Goal: Task Accomplishment & Management: Use online tool/utility

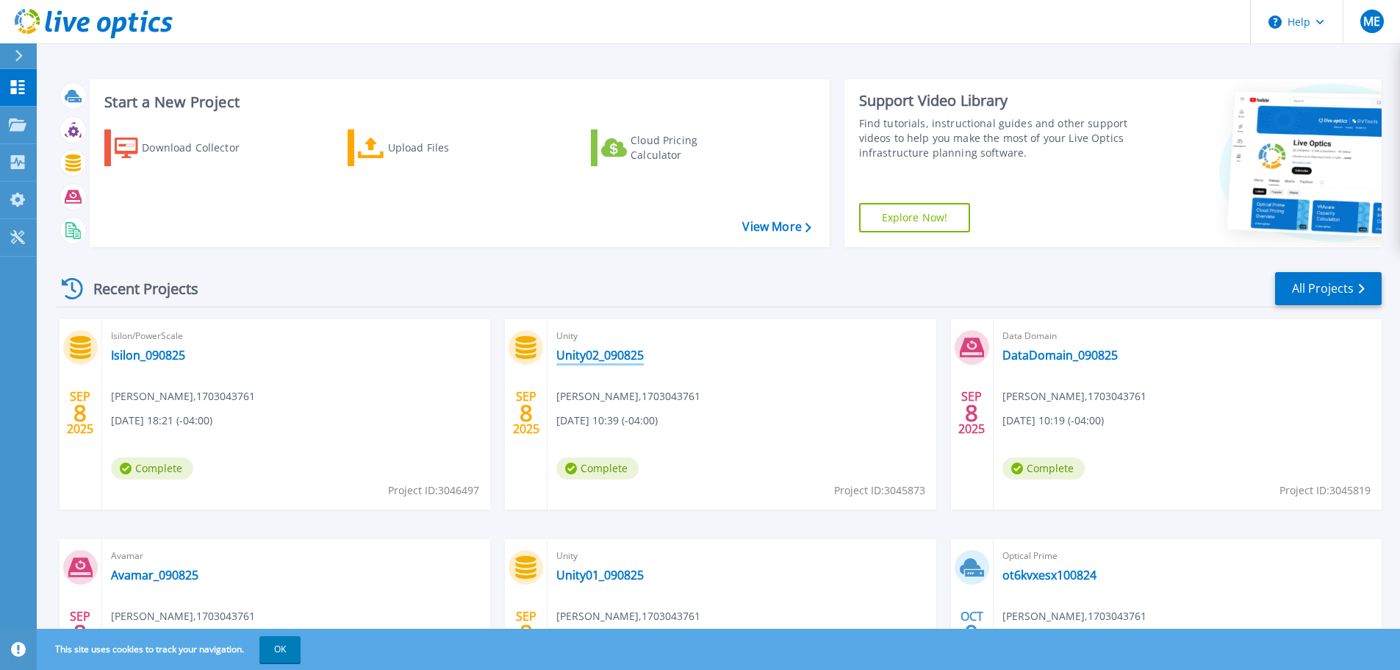
click at [598, 355] on link "Unity02_090825" at bounding box center [599, 355] width 87 height 15
click at [1053, 358] on link "DataDomain_090825" at bounding box center [1060, 355] width 115 height 15
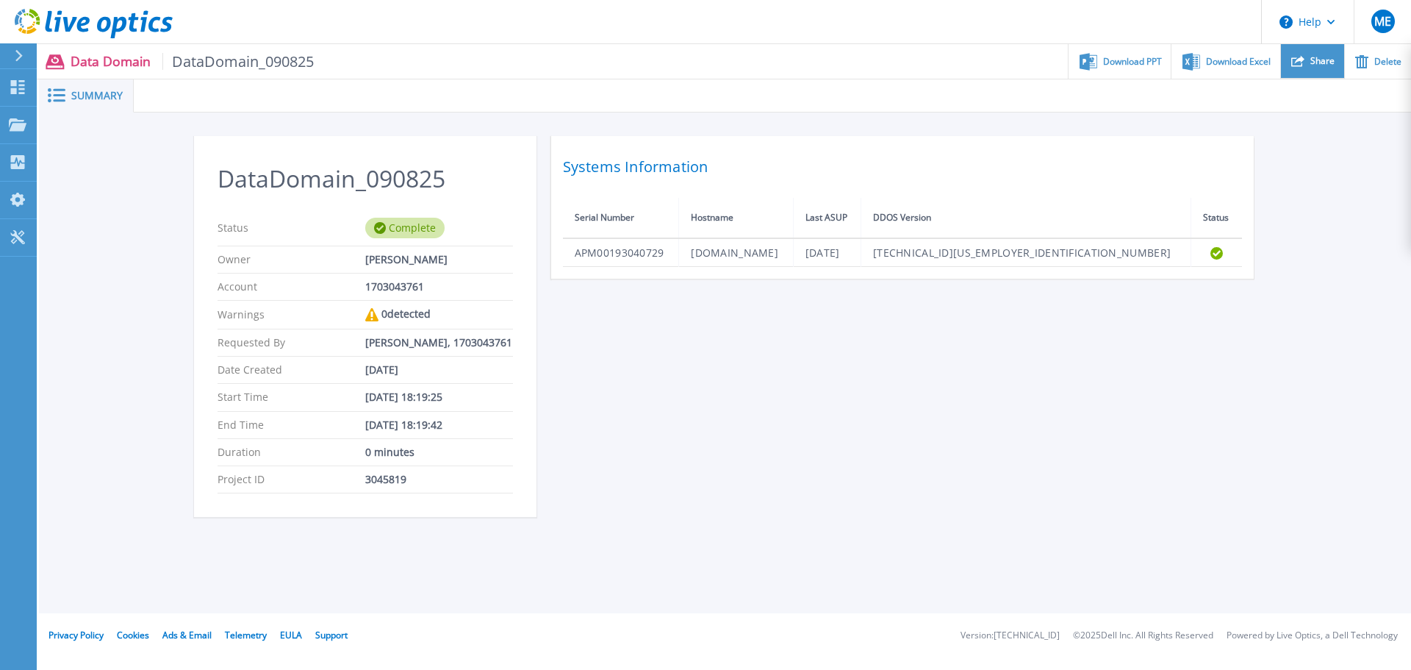
click at [1305, 62] on icon at bounding box center [1298, 60] width 13 height 13
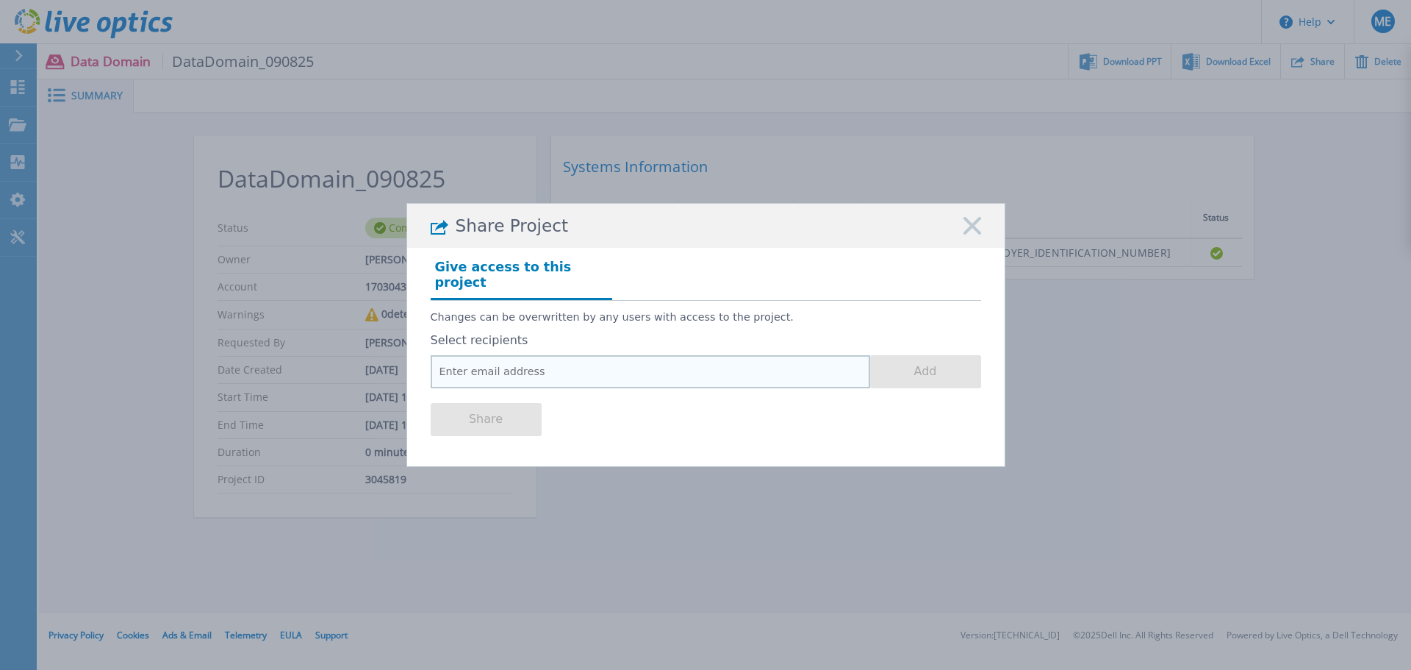
paste input "Jake.Littleton@Dell.com"
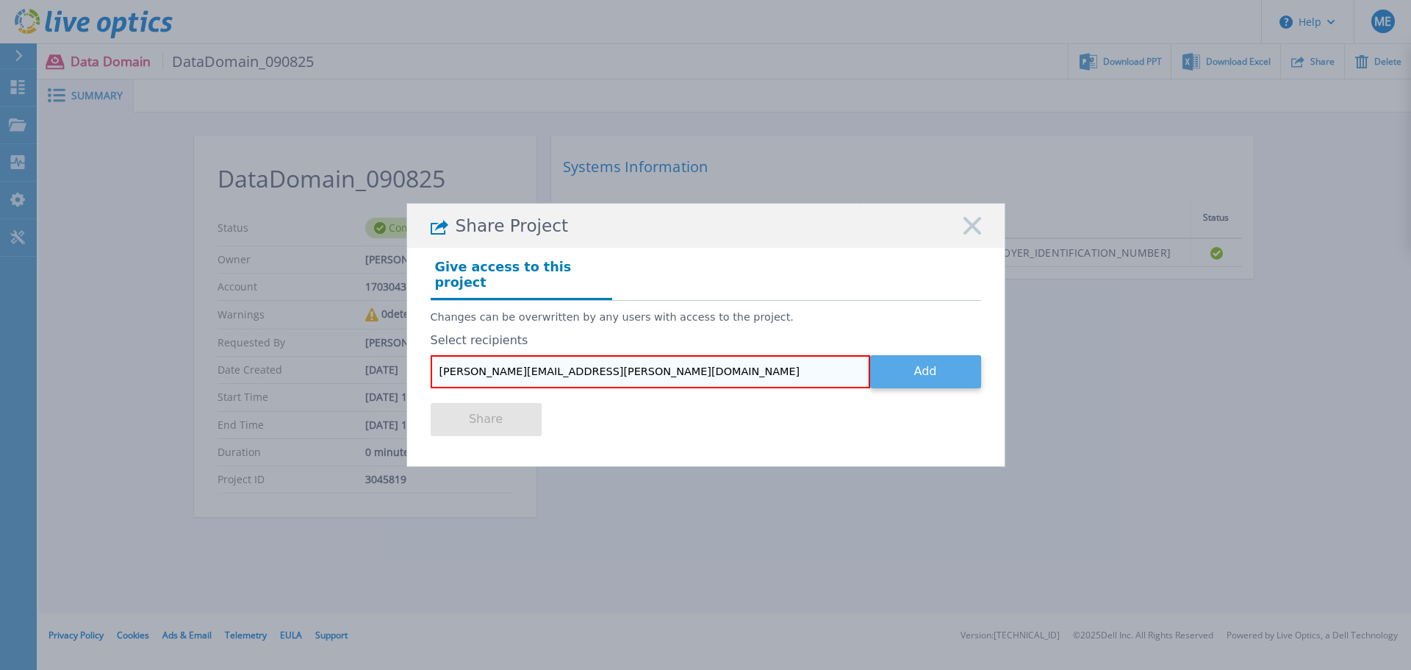
type input "Jake.Littleton@Dell.com"
click at [909, 357] on button "Add" at bounding box center [925, 371] width 111 height 33
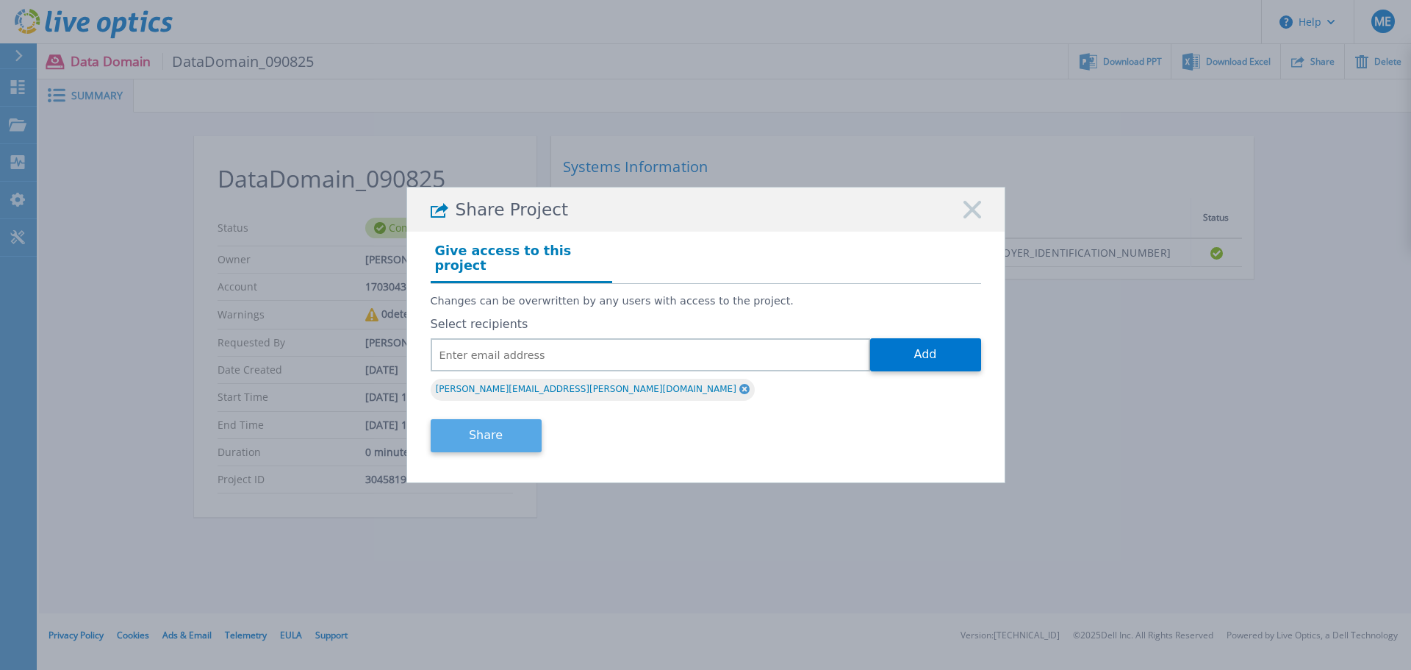
click at [466, 431] on button "Share" at bounding box center [486, 435] width 111 height 33
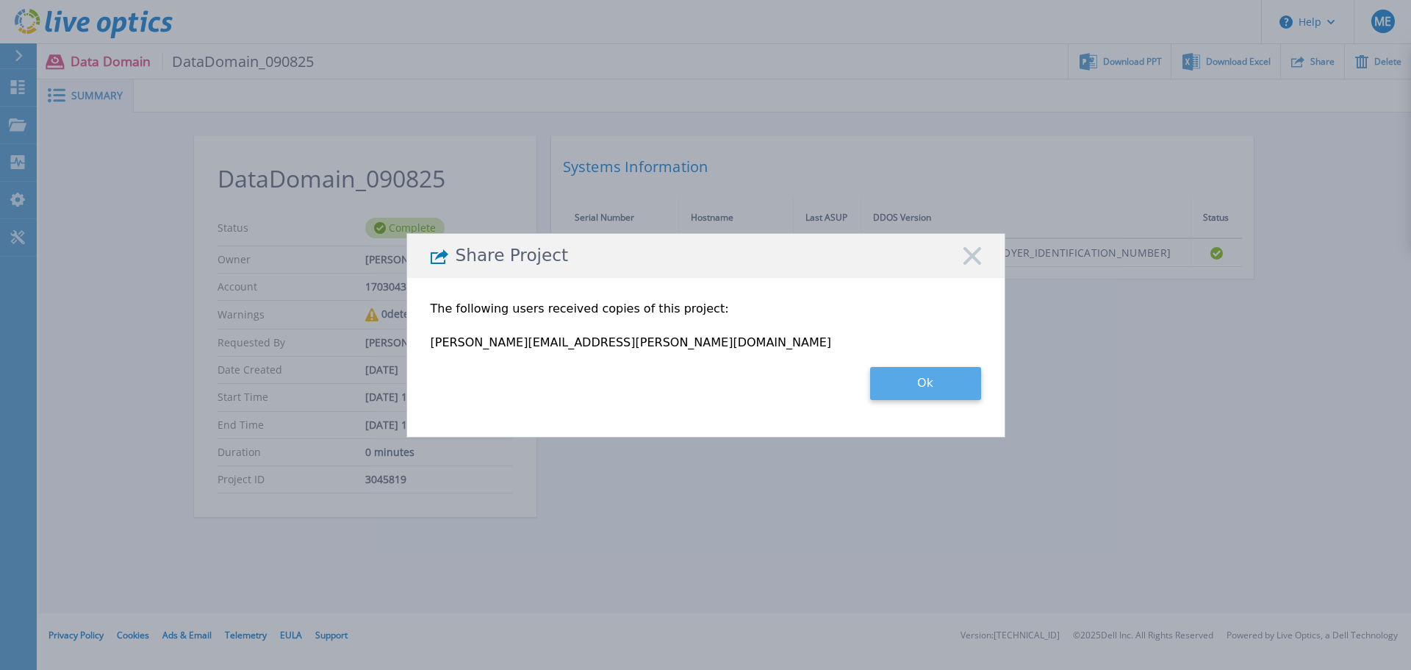
click at [937, 386] on button "Ok" at bounding box center [925, 383] width 111 height 33
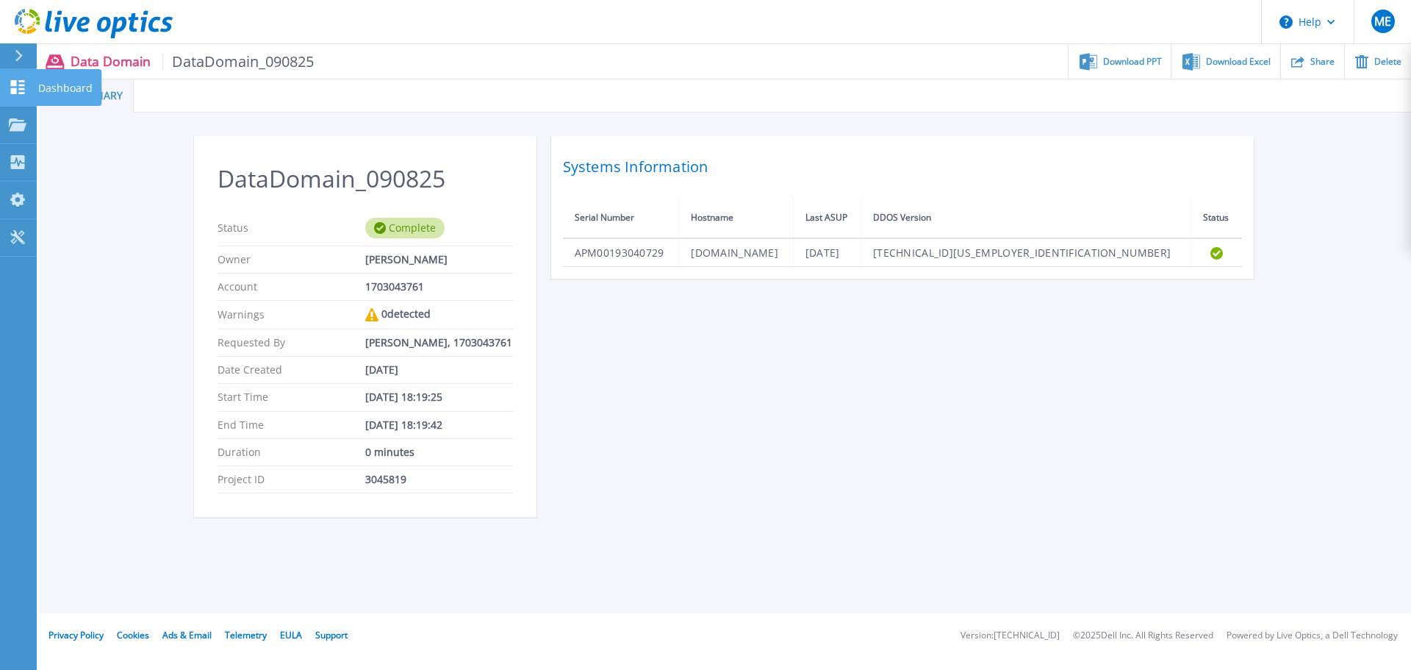
click at [14, 85] on icon at bounding box center [18, 87] width 14 height 14
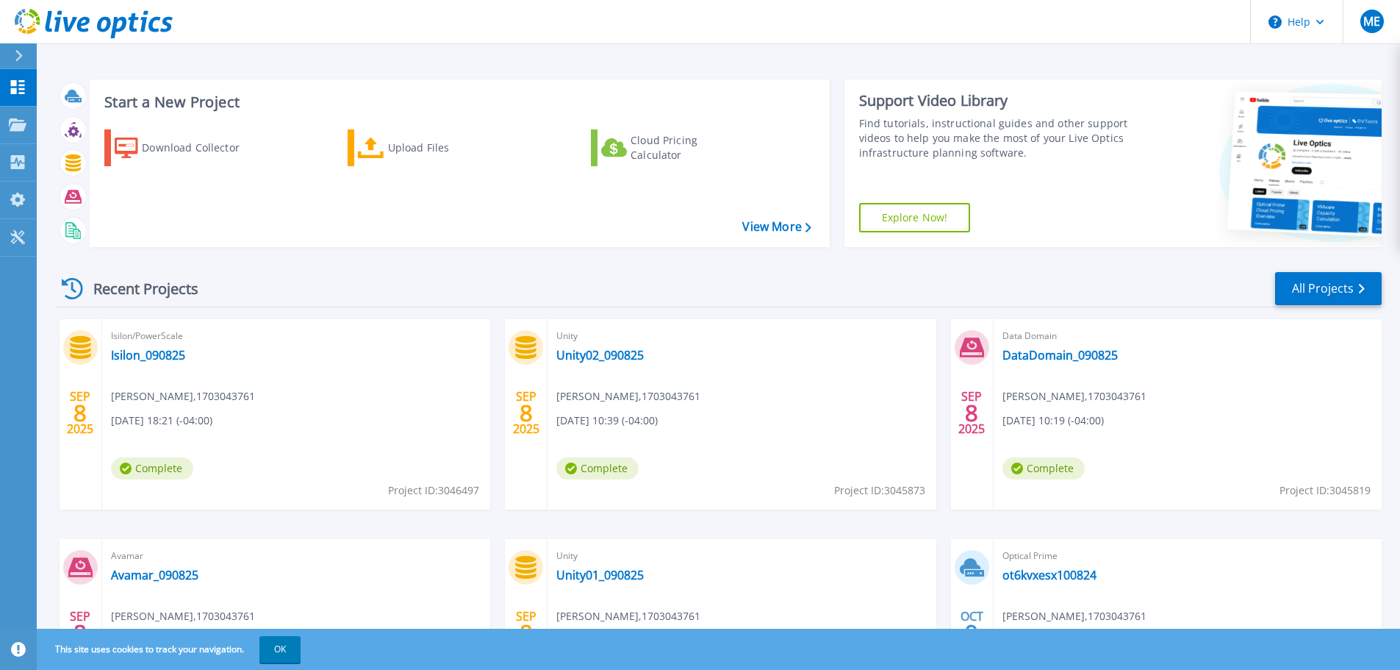
scroll to position [145, 0]
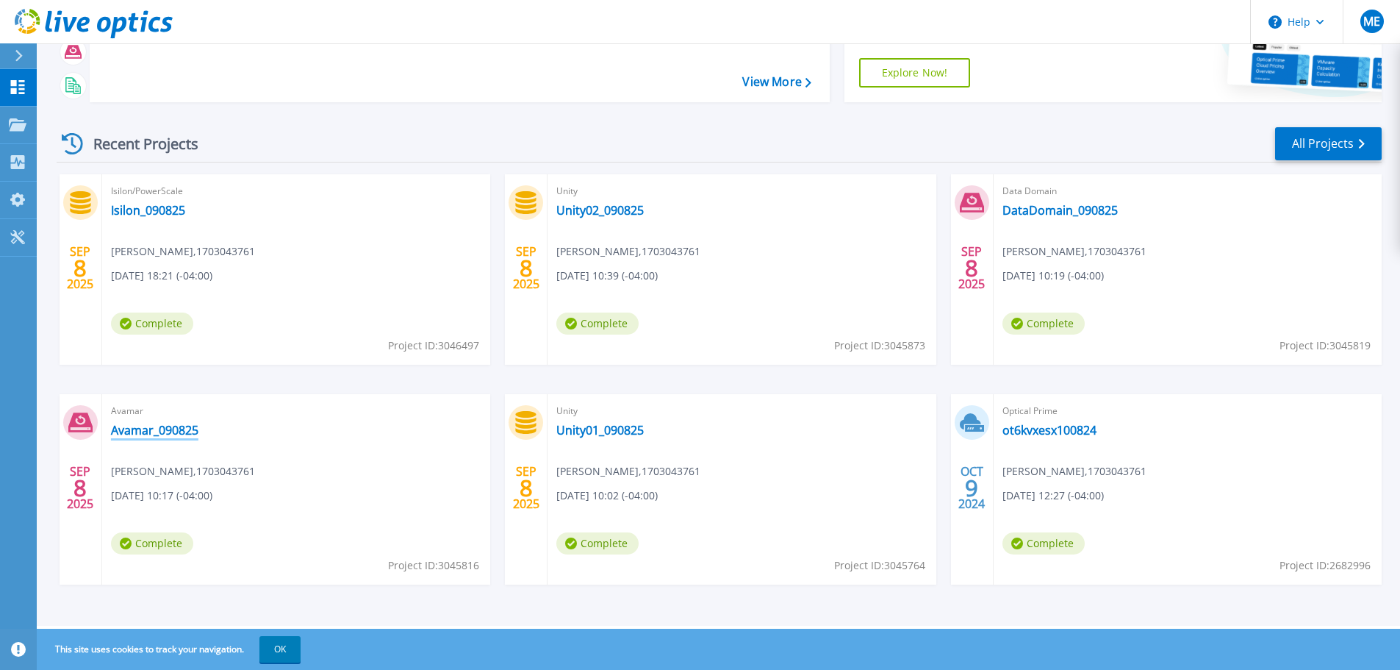
click at [157, 430] on link "Avamar_090825" at bounding box center [154, 430] width 87 height 15
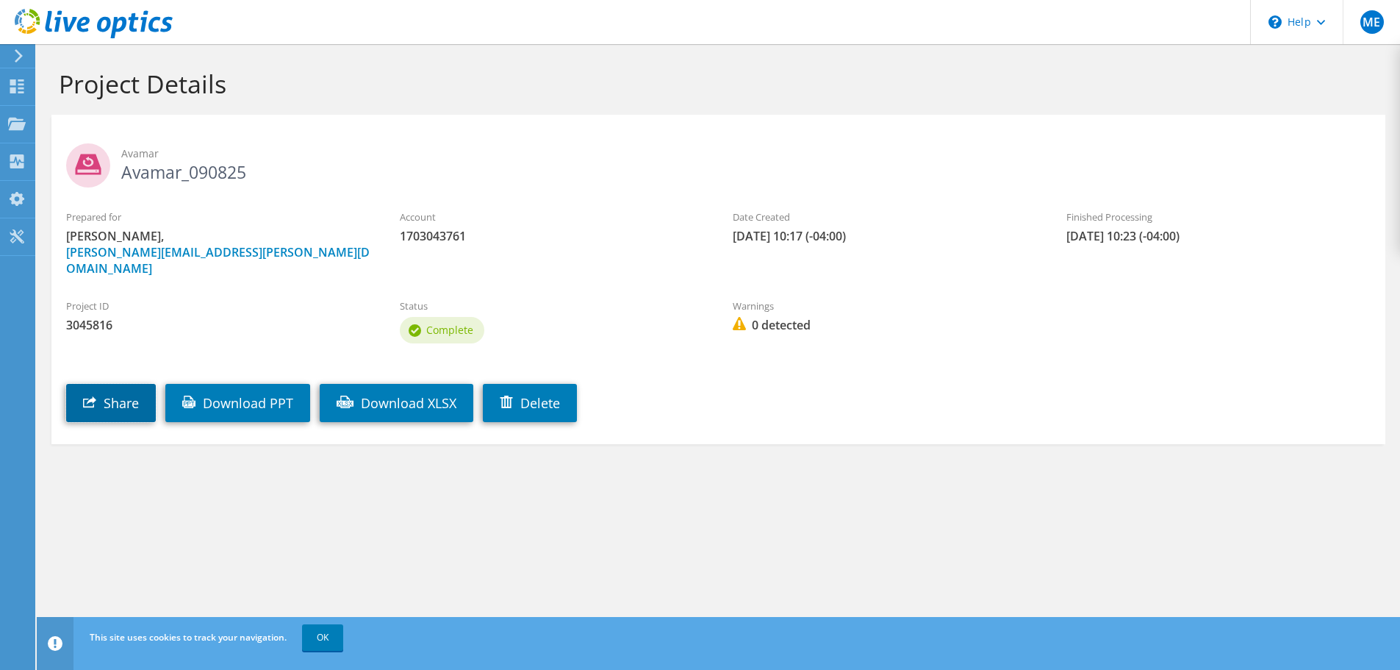
click at [123, 384] on link "Share" at bounding box center [111, 403] width 90 height 38
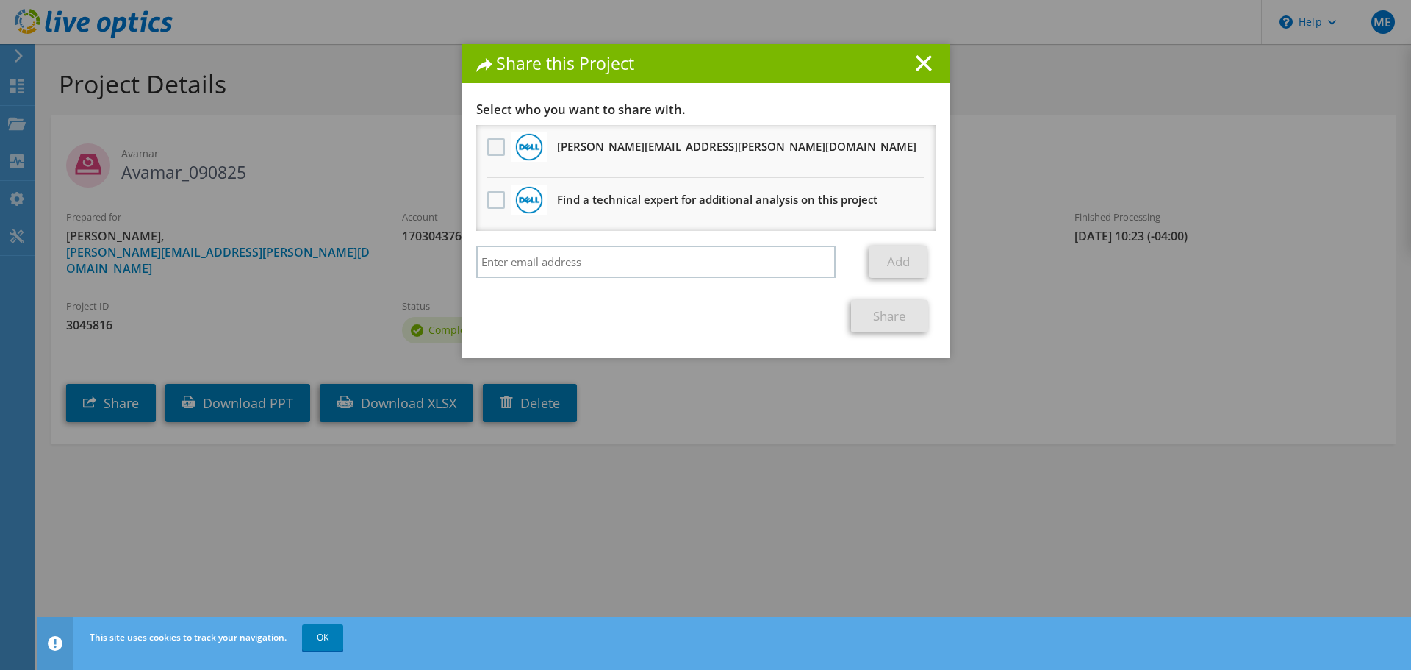
click at [492, 143] on label at bounding box center [497, 147] width 21 height 18
click at [0, 0] on input "checkbox" at bounding box center [0, 0] width 0 height 0
click at [892, 310] on link "Share" at bounding box center [889, 316] width 77 height 32
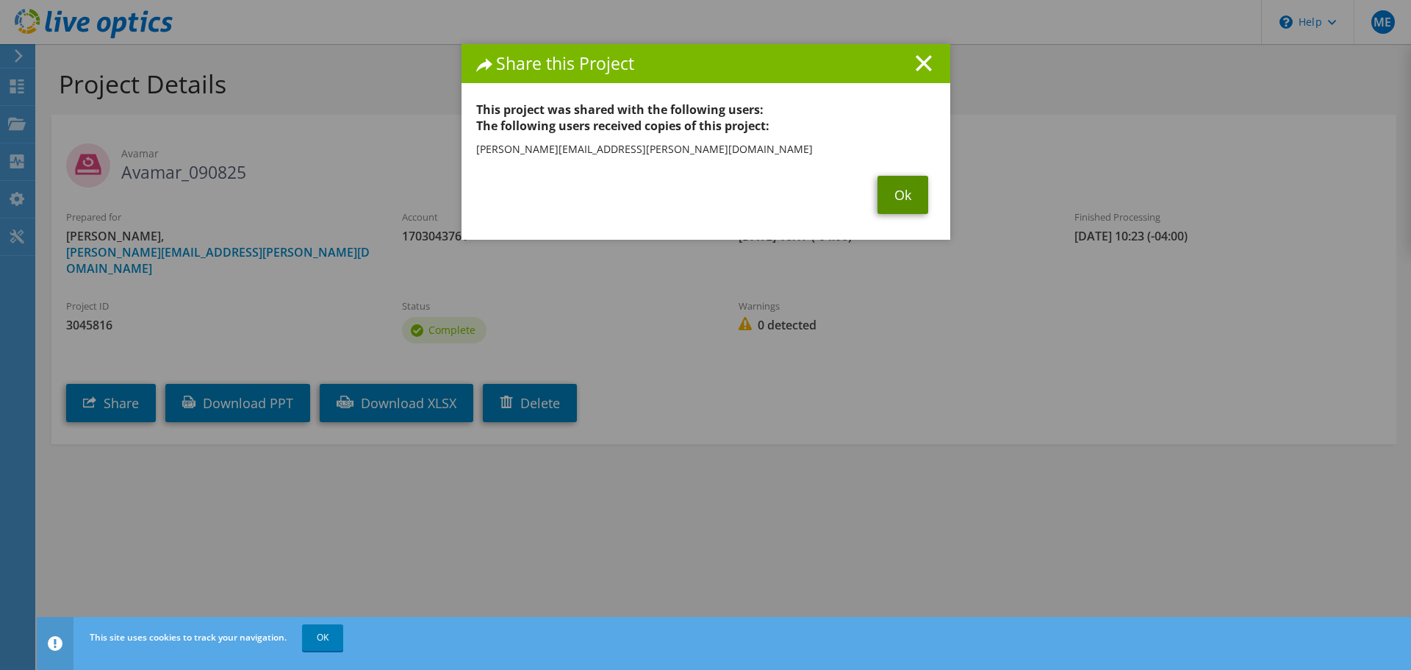
click at [896, 195] on link "Ok" at bounding box center [903, 195] width 51 height 38
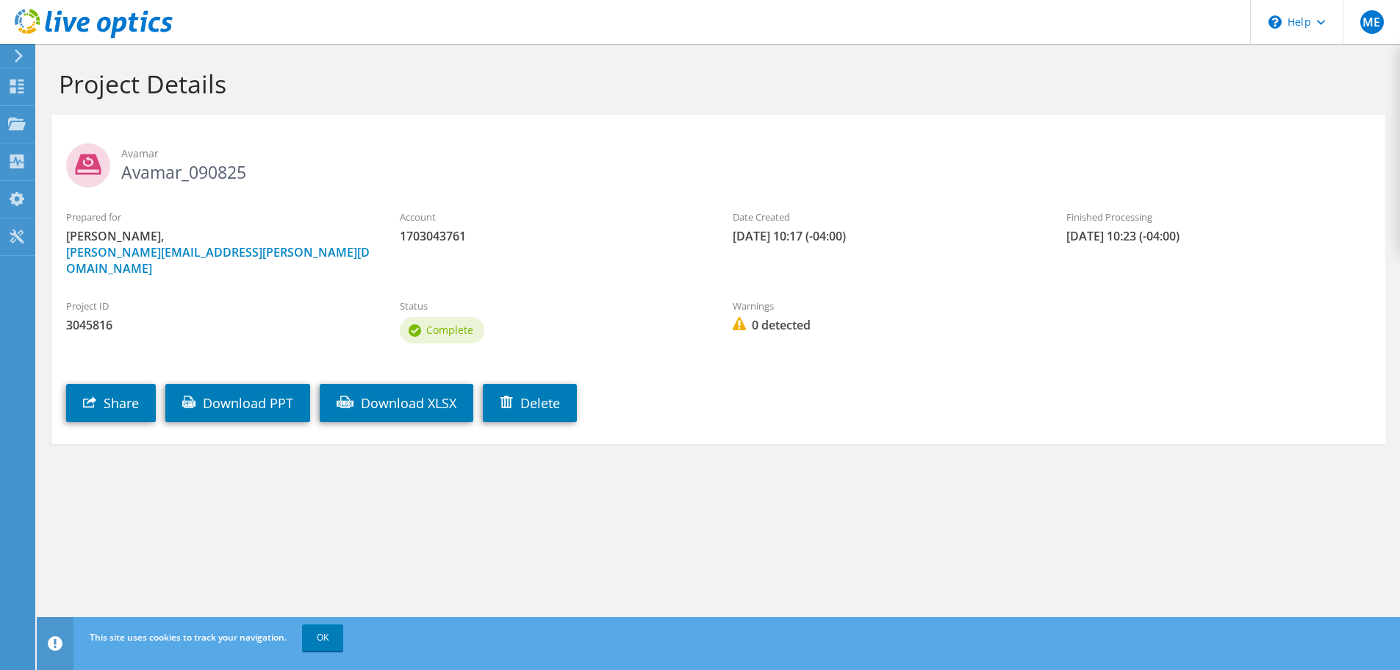
click at [16, 58] on icon at bounding box center [18, 55] width 11 height 13
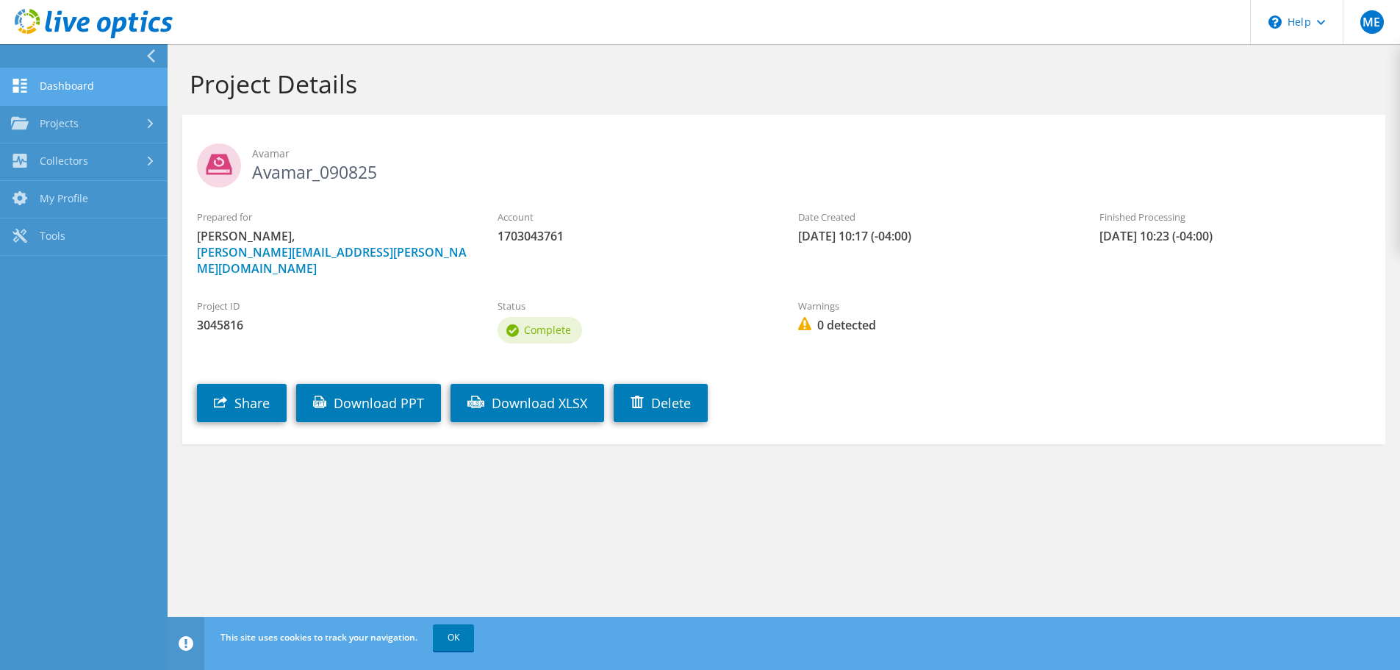
click at [32, 93] on link "Dashboard" at bounding box center [84, 86] width 168 height 37
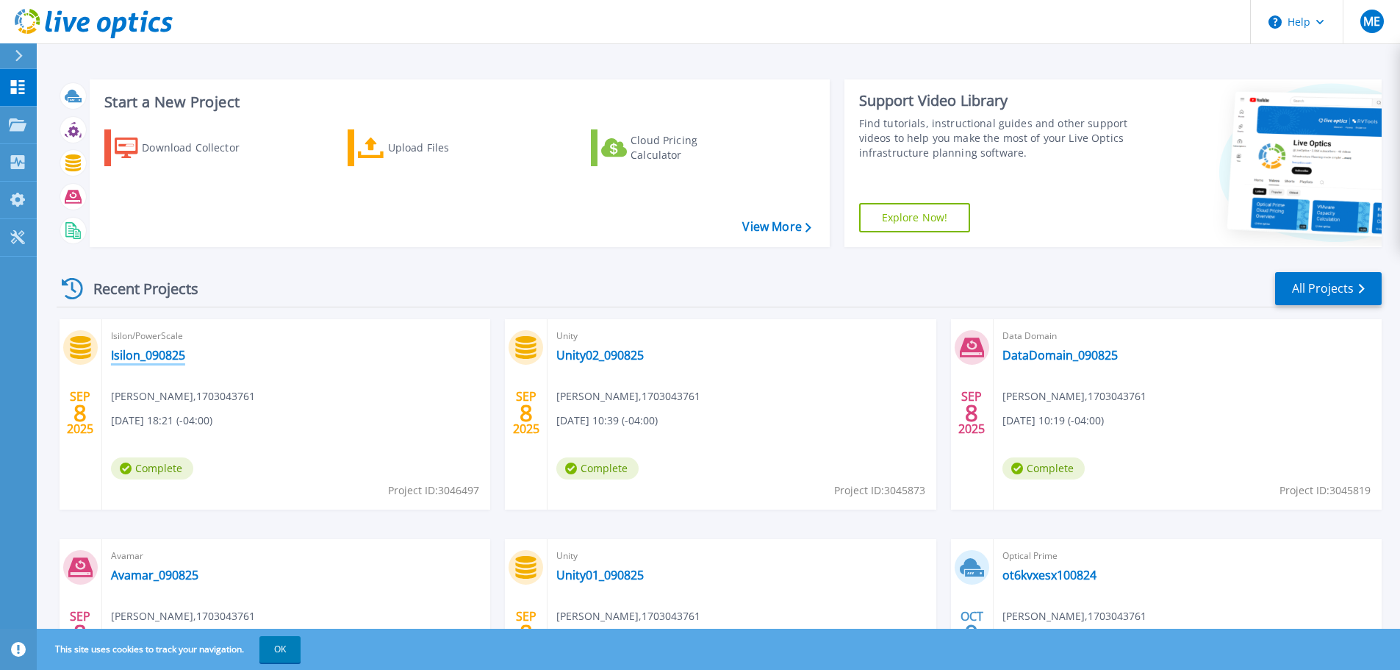
click at [137, 356] on link "Isilon_090825" at bounding box center [148, 355] width 74 height 15
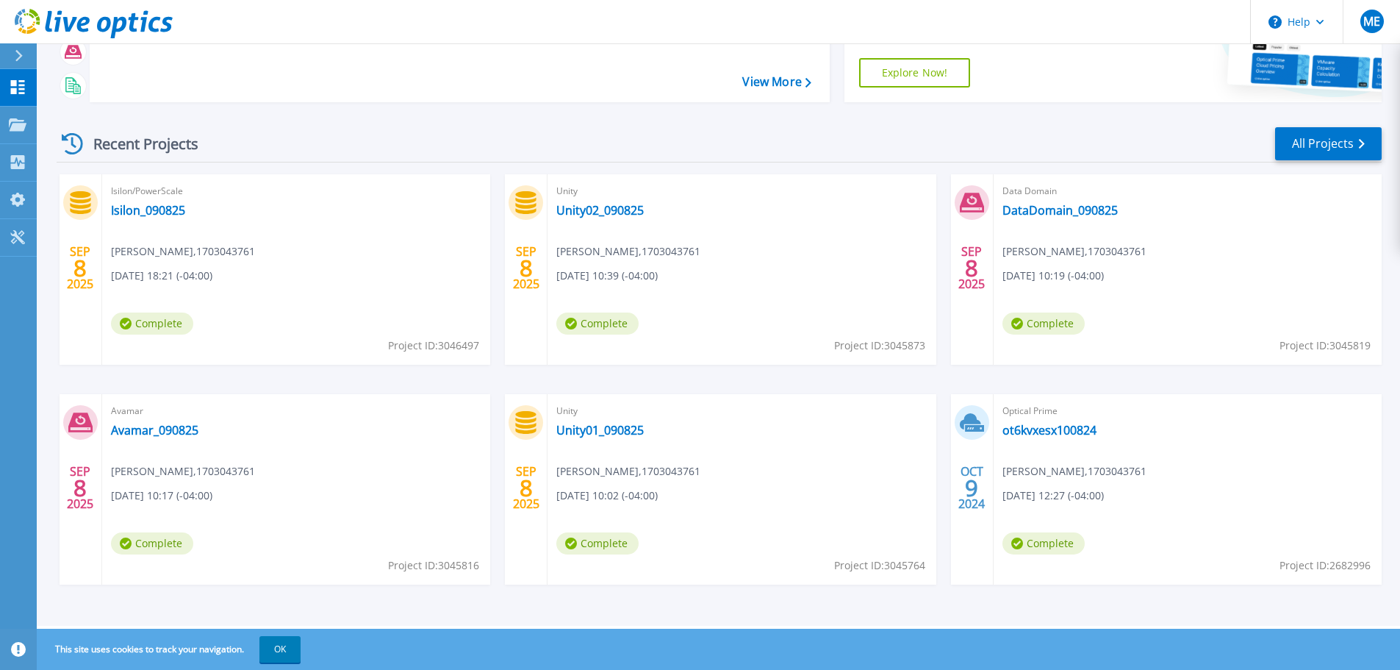
click at [19, 646] on icon at bounding box center [18, 649] width 15 height 15
click at [288, 649] on button "OK" at bounding box center [279, 649] width 41 height 26
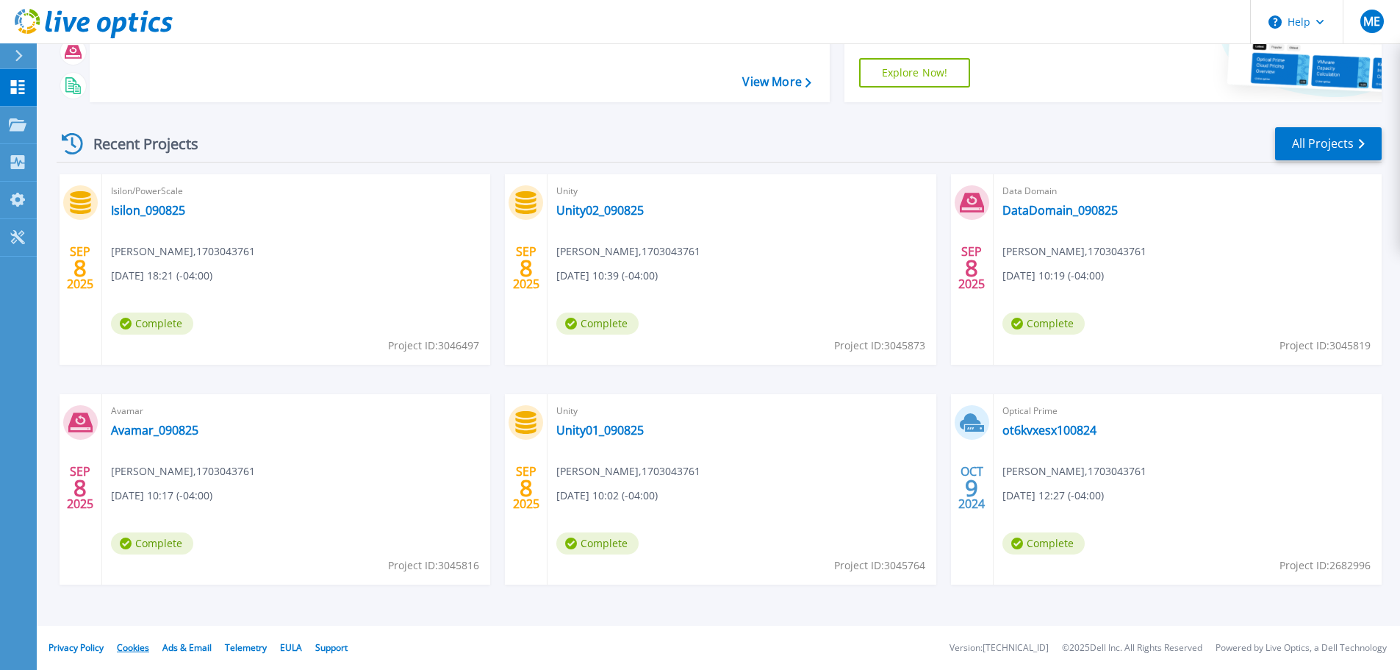
click at [133, 648] on link "Cookies" at bounding box center [133, 647] width 32 height 12
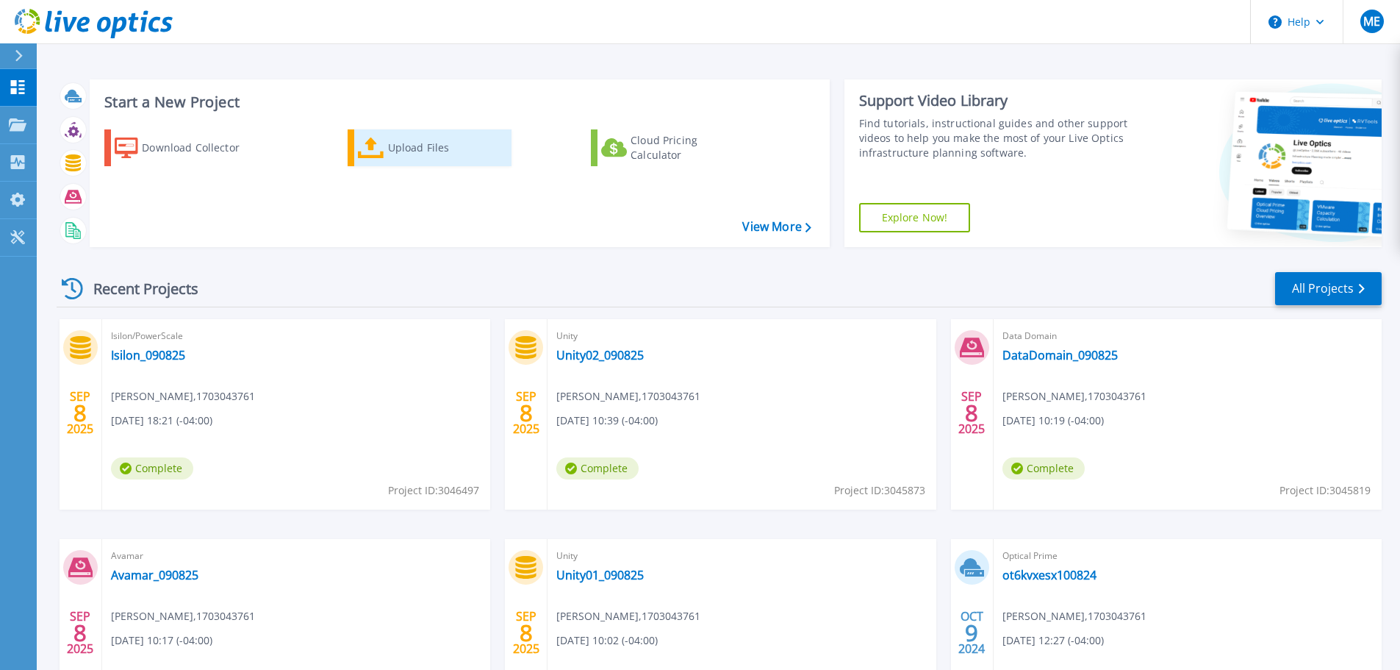
click at [429, 150] on div "Upload Files" at bounding box center [447, 147] width 118 height 29
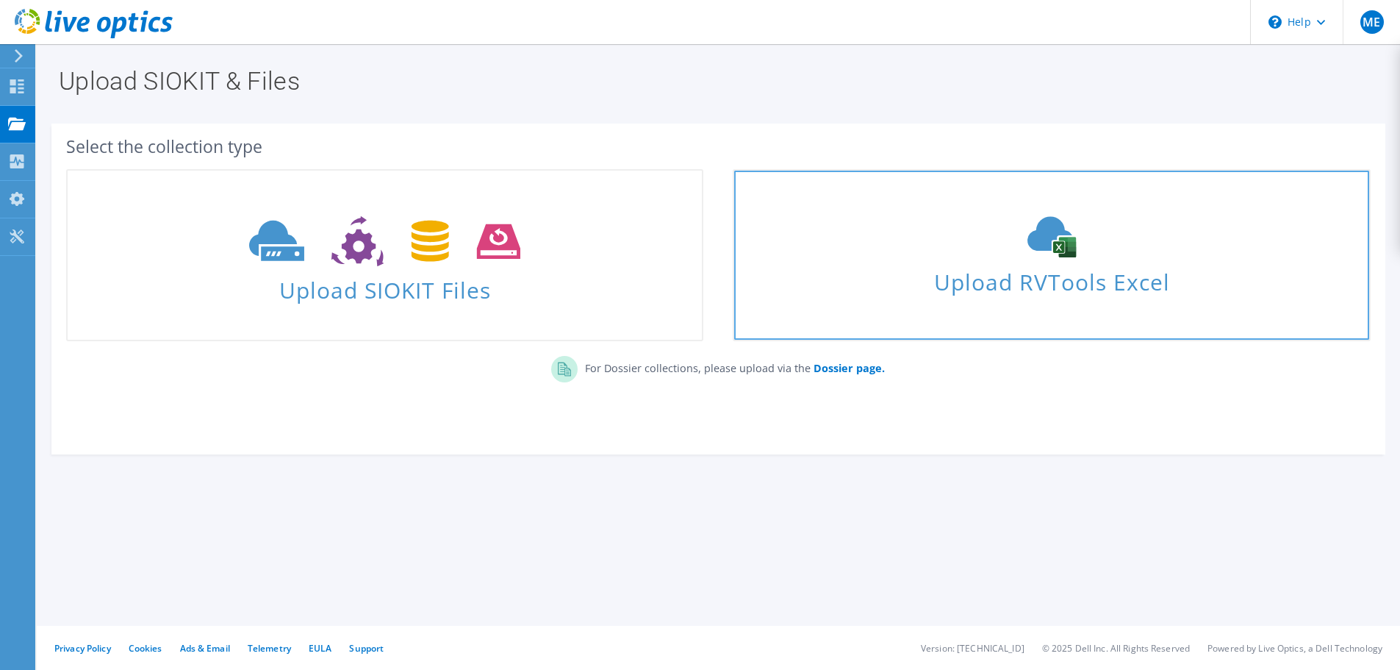
click at [1054, 241] on use at bounding box center [1052, 237] width 49 height 41
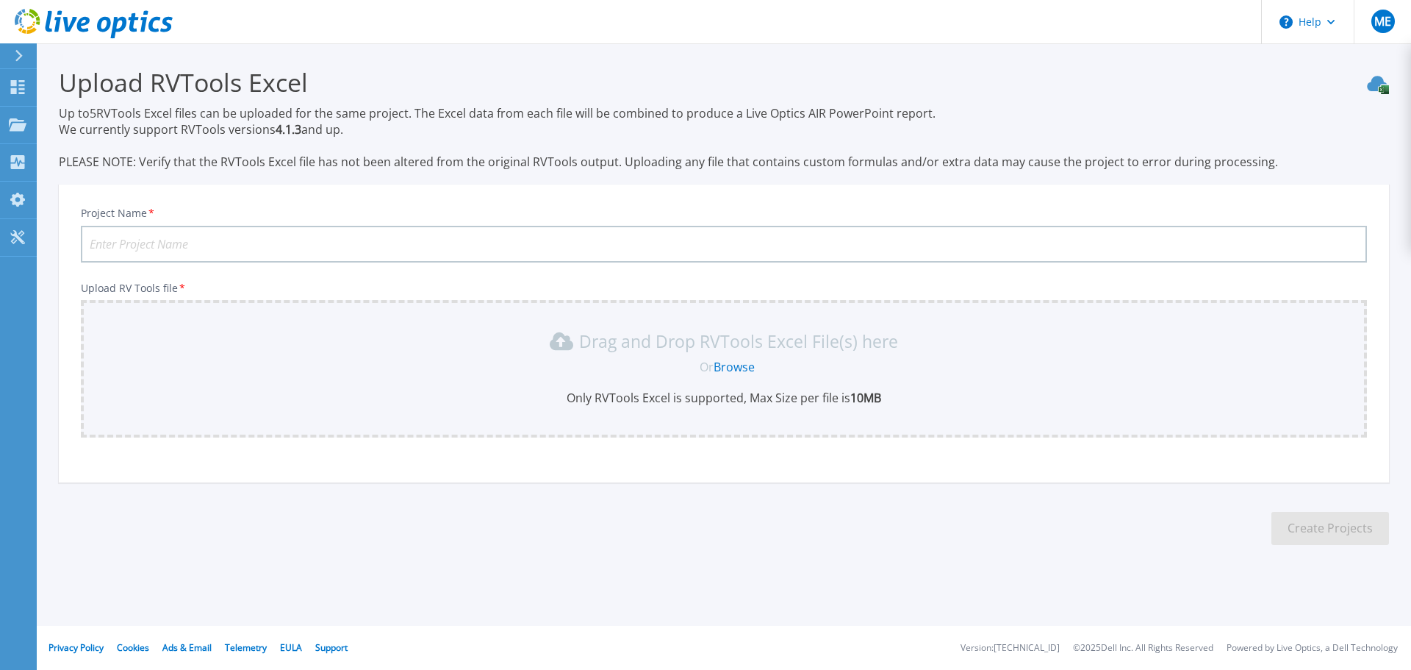
click at [146, 245] on input "Project Name *" at bounding box center [724, 244] width 1286 height 37
click at [232, 251] on input "ot6kvxvc01v" at bounding box center [724, 244] width 1286 height 37
type input "ot6kvxvc01v-090925"
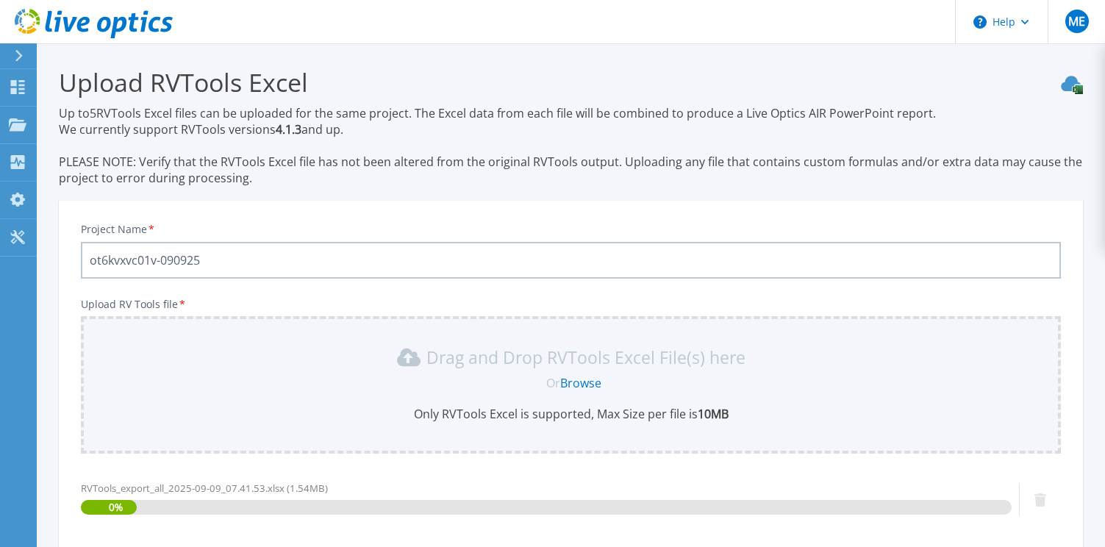
scroll to position [173, 0]
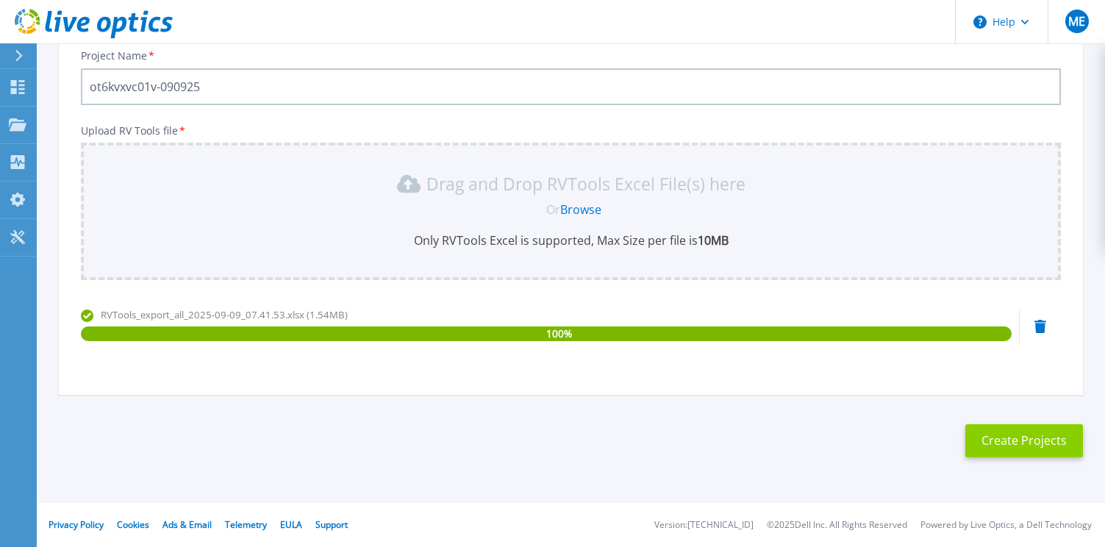
click at [1040, 443] on button "Create Projects" at bounding box center [1024, 440] width 118 height 33
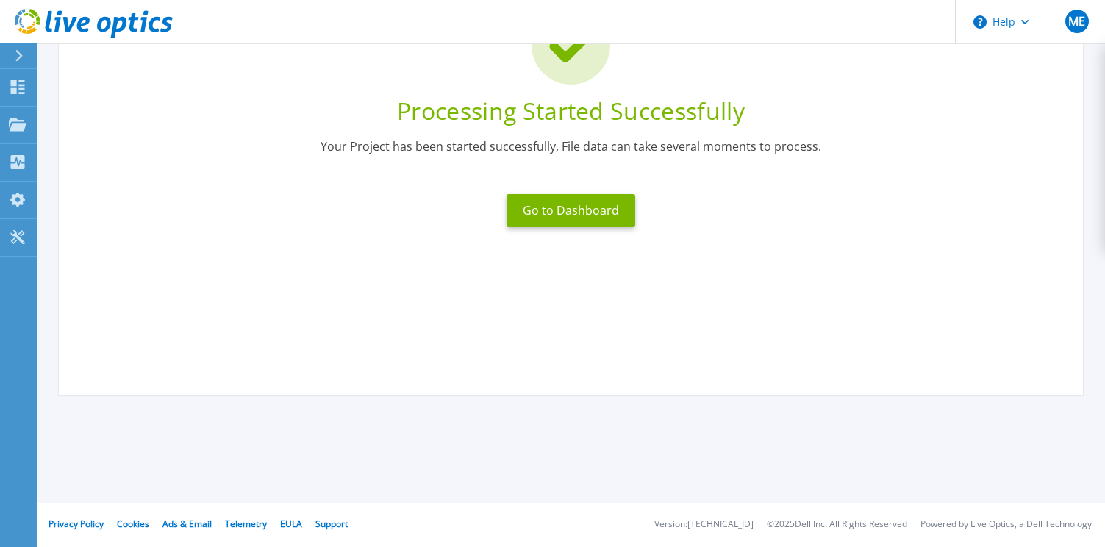
scroll to position [151, 0]
click at [570, 218] on button "Go to Dashboard" at bounding box center [570, 210] width 129 height 33
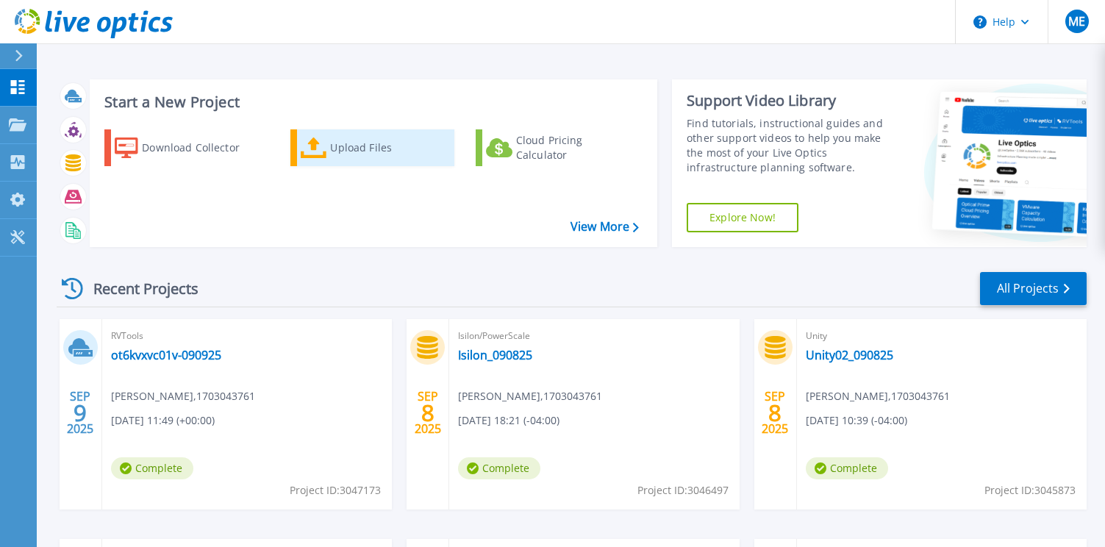
click at [322, 143] on icon at bounding box center [314, 147] width 26 height 21
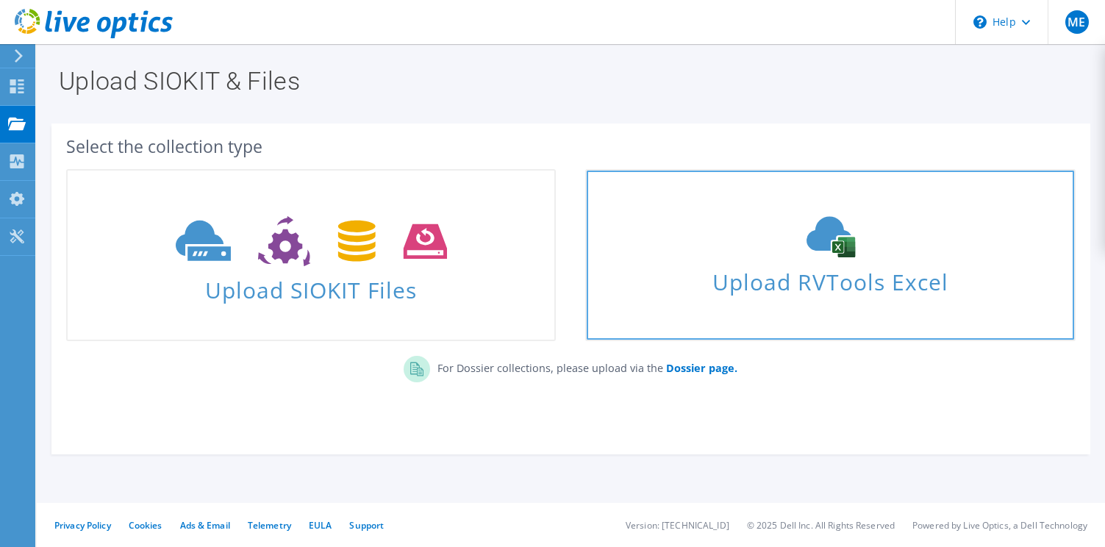
click at [828, 253] on icon at bounding box center [830, 236] width 221 height 41
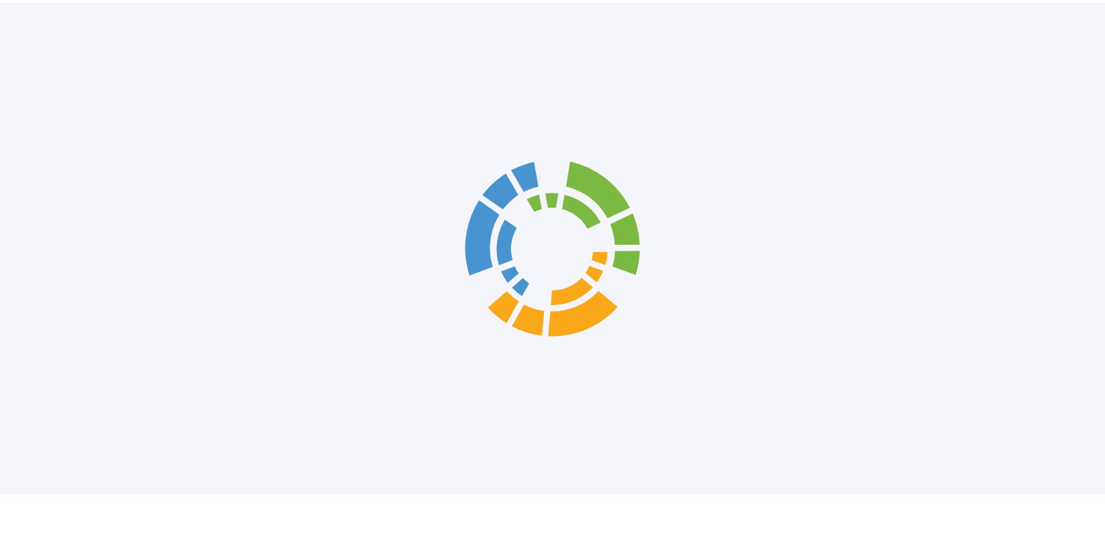
scroll to position [104, 0]
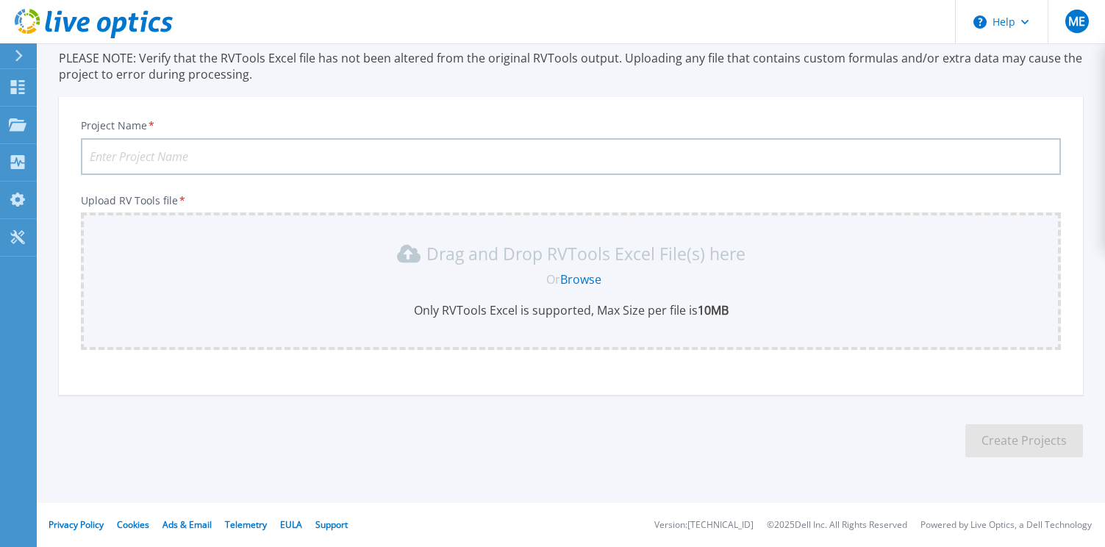
click at [142, 156] on input "Project Name *" at bounding box center [571, 156] width 980 height 37
type input "otb6vc02v-090925"
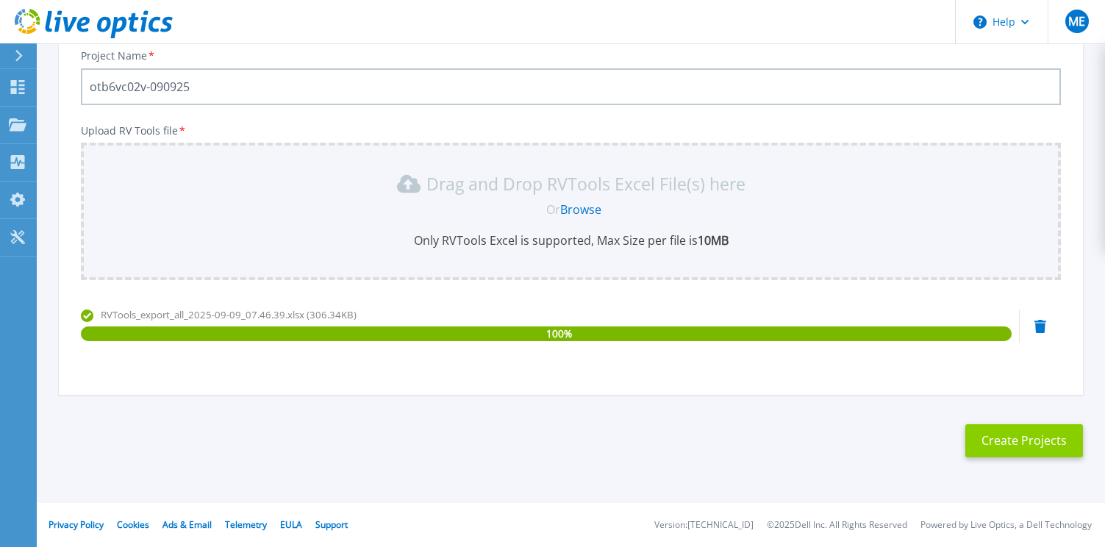
click at [1037, 434] on button "Create Projects" at bounding box center [1024, 440] width 118 height 33
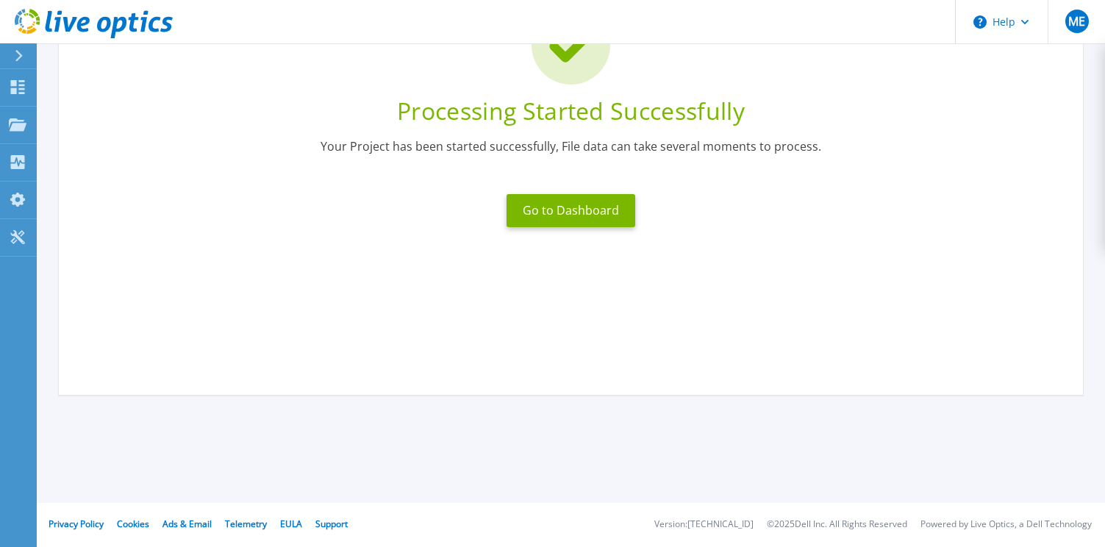
scroll to position [151, 0]
click at [576, 207] on button "Go to Dashboard" at bounding box center [570, 210] width 129 height 33
